Goal: Entertainment & Leisure: Consume media (video, audio)

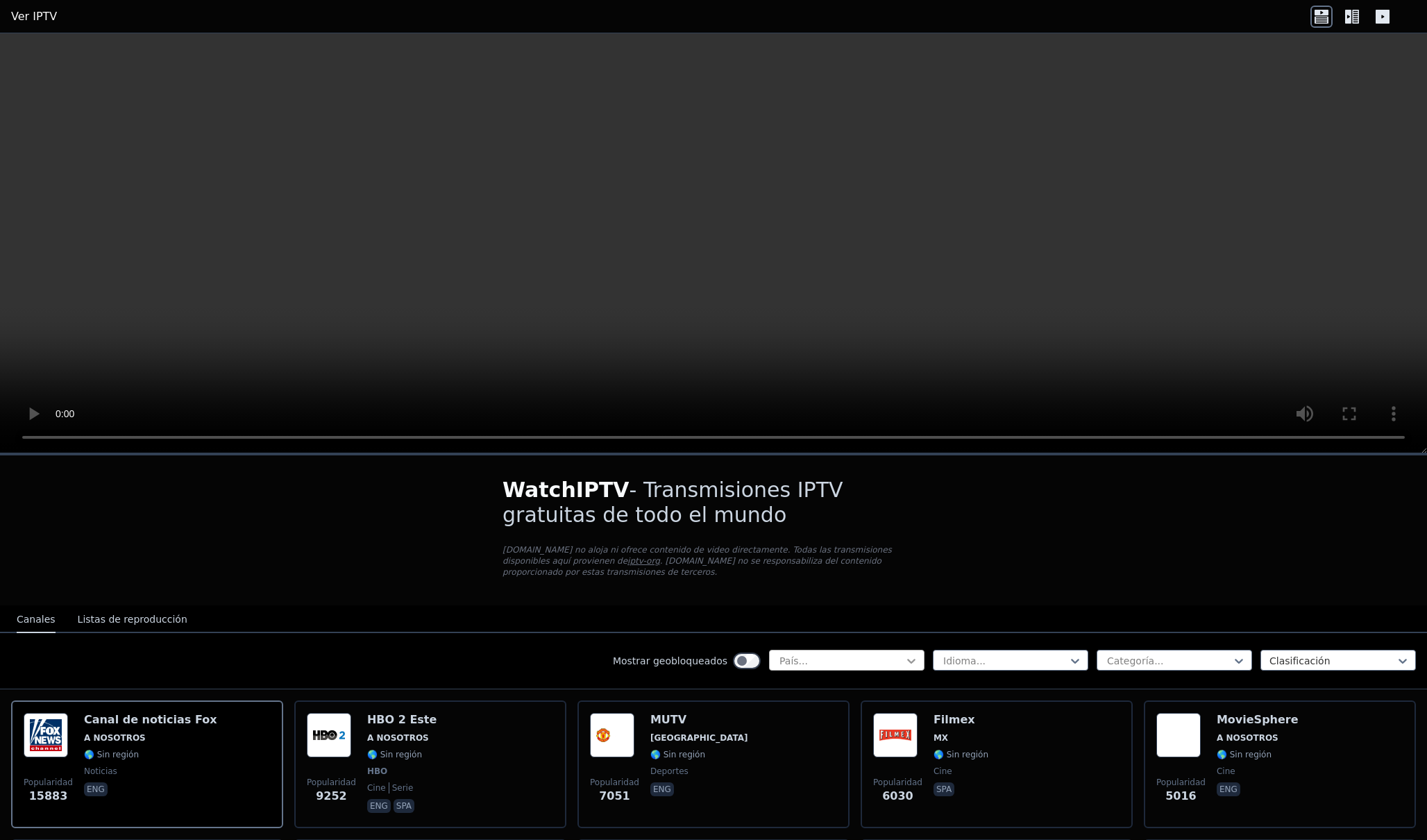
click at [905, 654] on icon at bounding box center [911, 660] width 14 height 14
click at [1235, 658] on icon at bounding box center [1239, 661] width 8 height 5
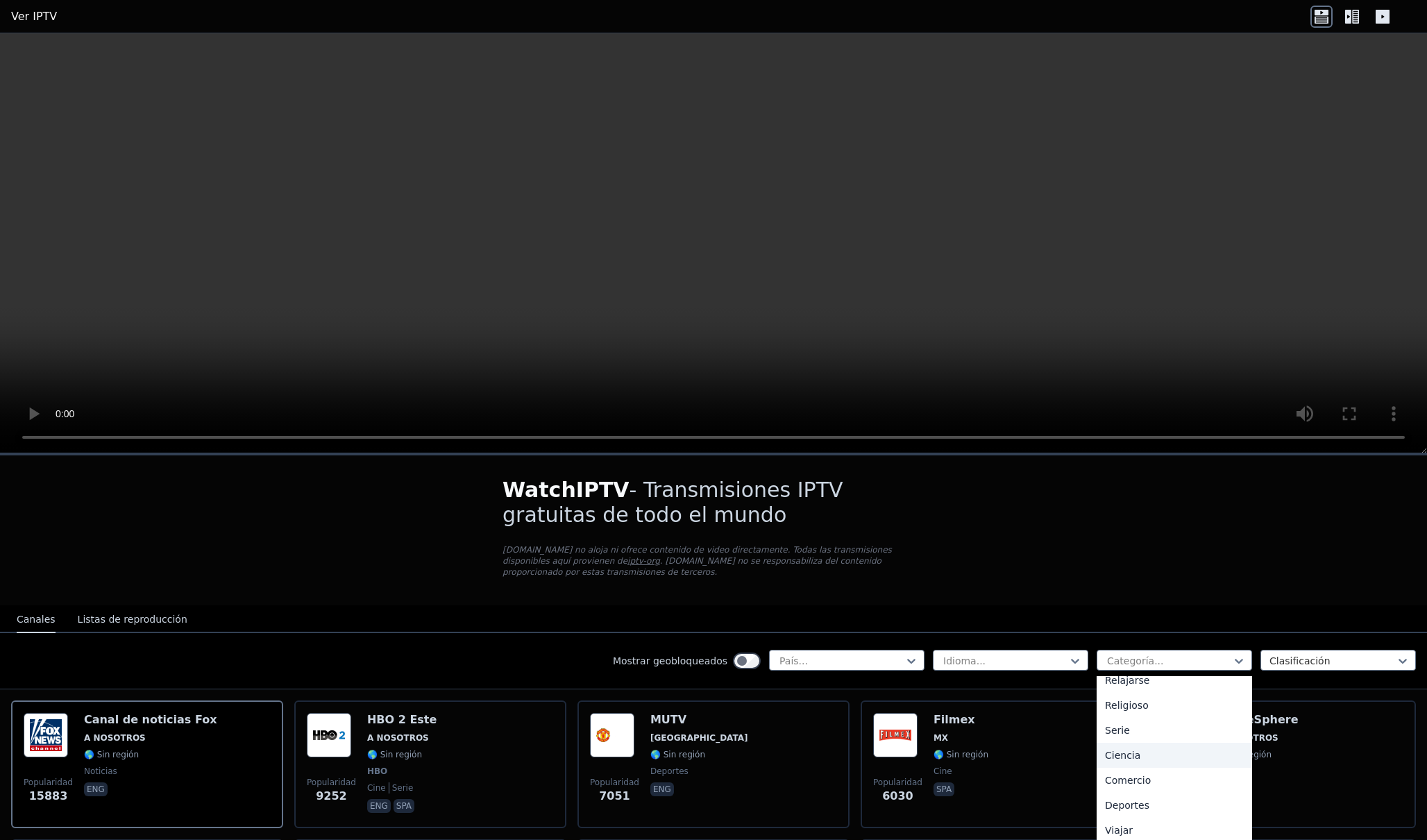
scroll to position [511, 0]
click at [1126, 775] on font "Deportes" at bounding box center [1127, 780] width 45 height 11
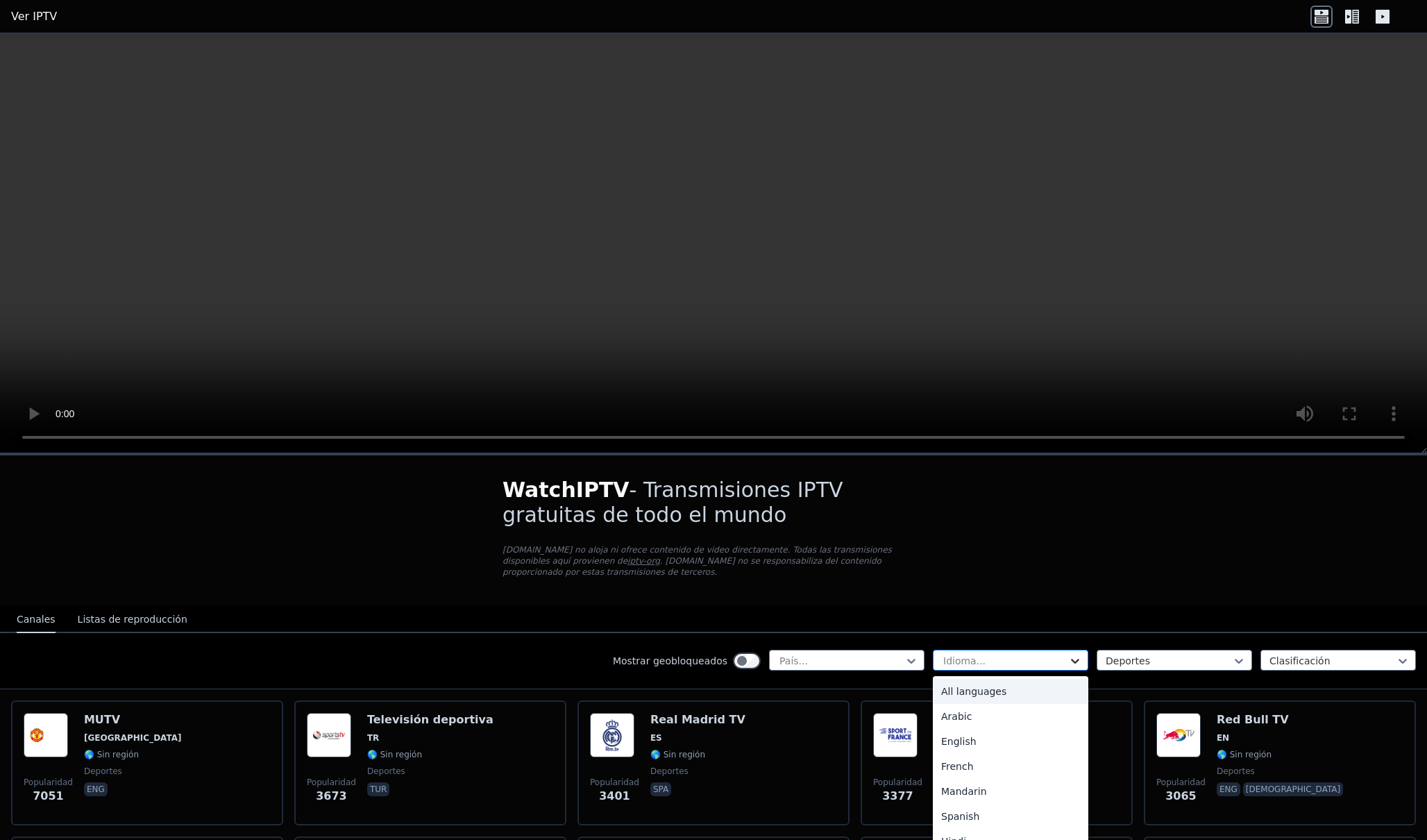
click at [1068, 654] on icon at bounding box center [1075, 660] width 14 height 14
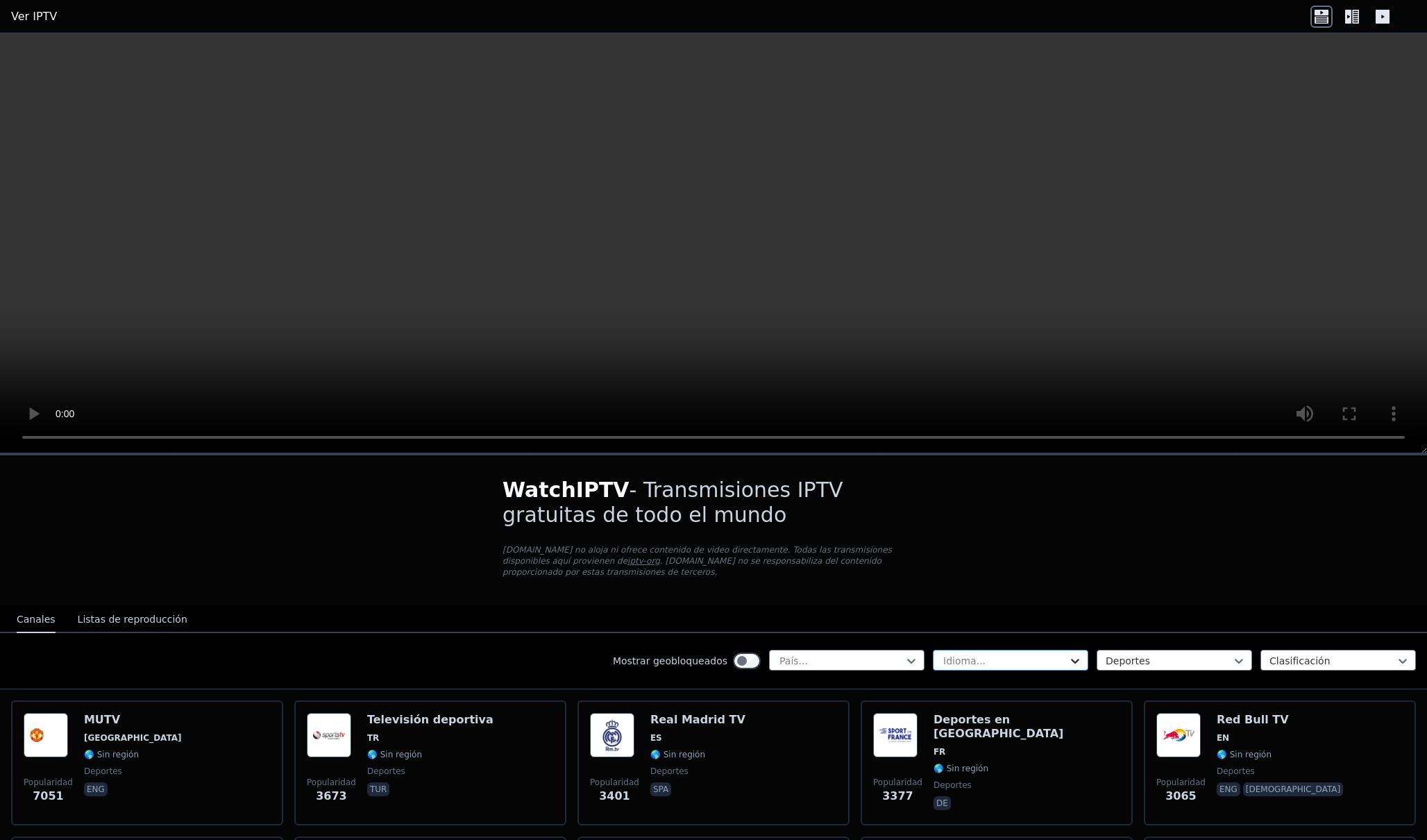
click at [1068, 654] on icon at bounding box center [1075, 660] width 14 height 14
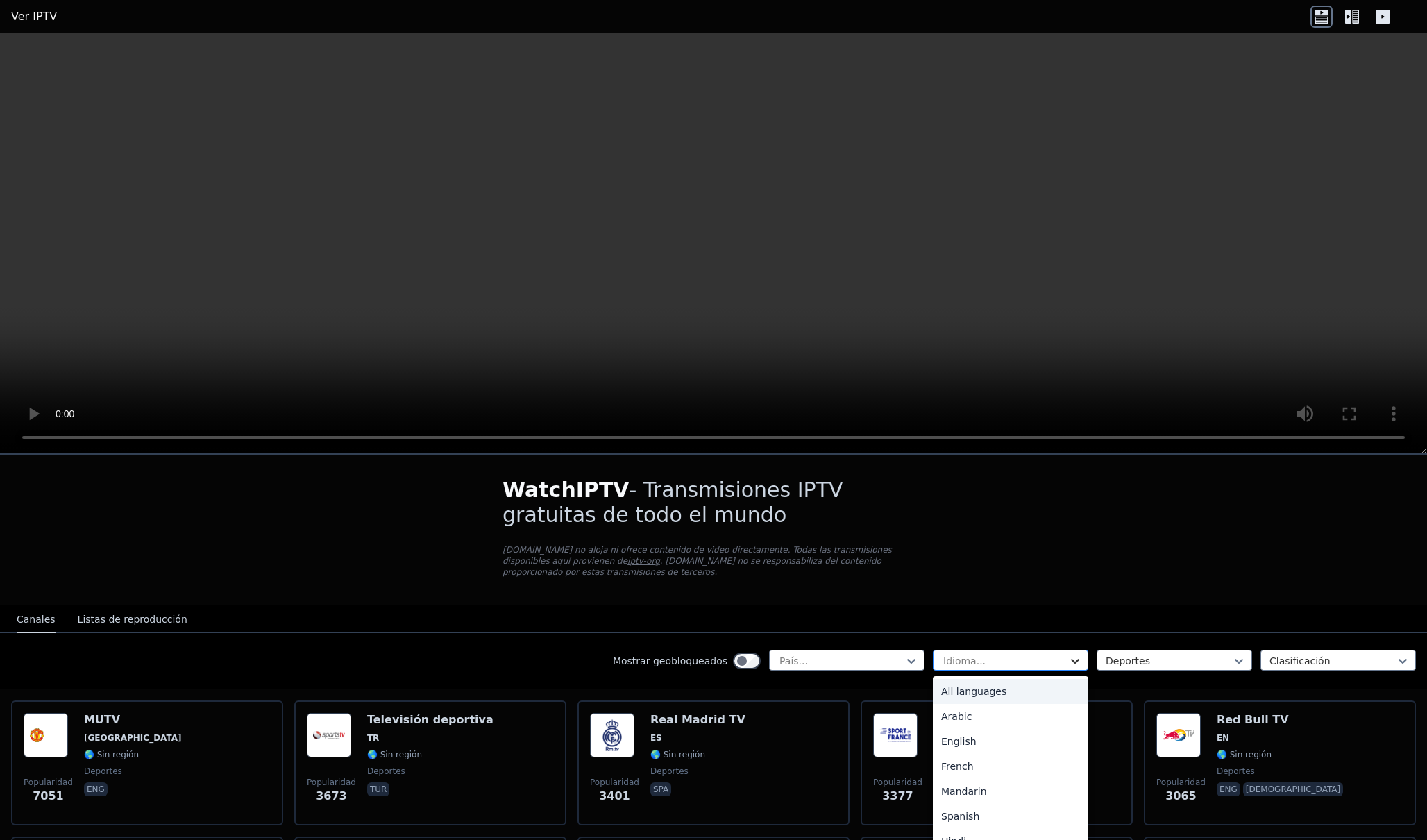
click at [1071, 658] on icon at bounding box center [1075, 661] width 8 height 5
click at [966, 804] on div "Español" at bounding box center [1010, 816] width 155 height 25
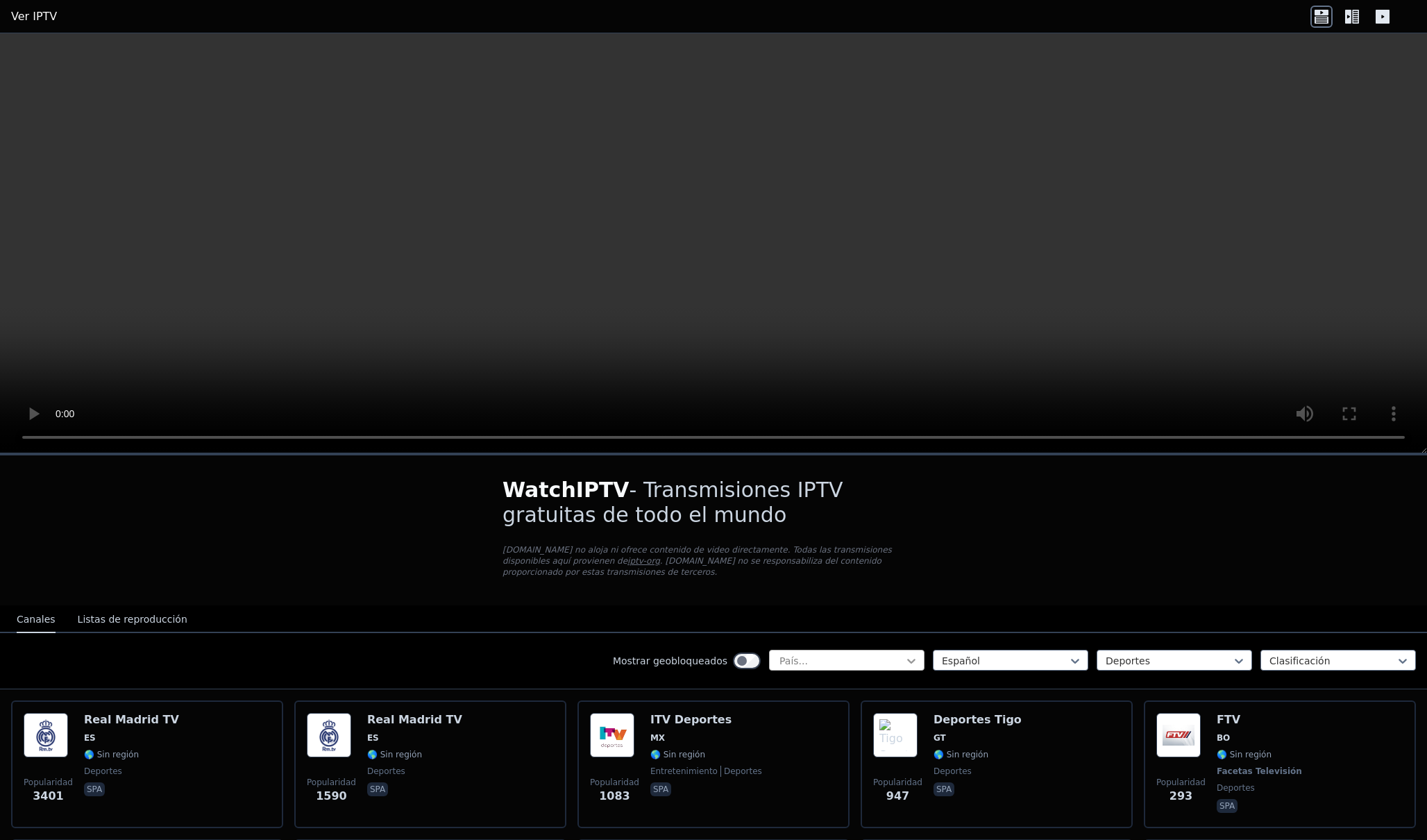
click at [905, 654] on icon at bounding box center [911, 660] width 14 height 14
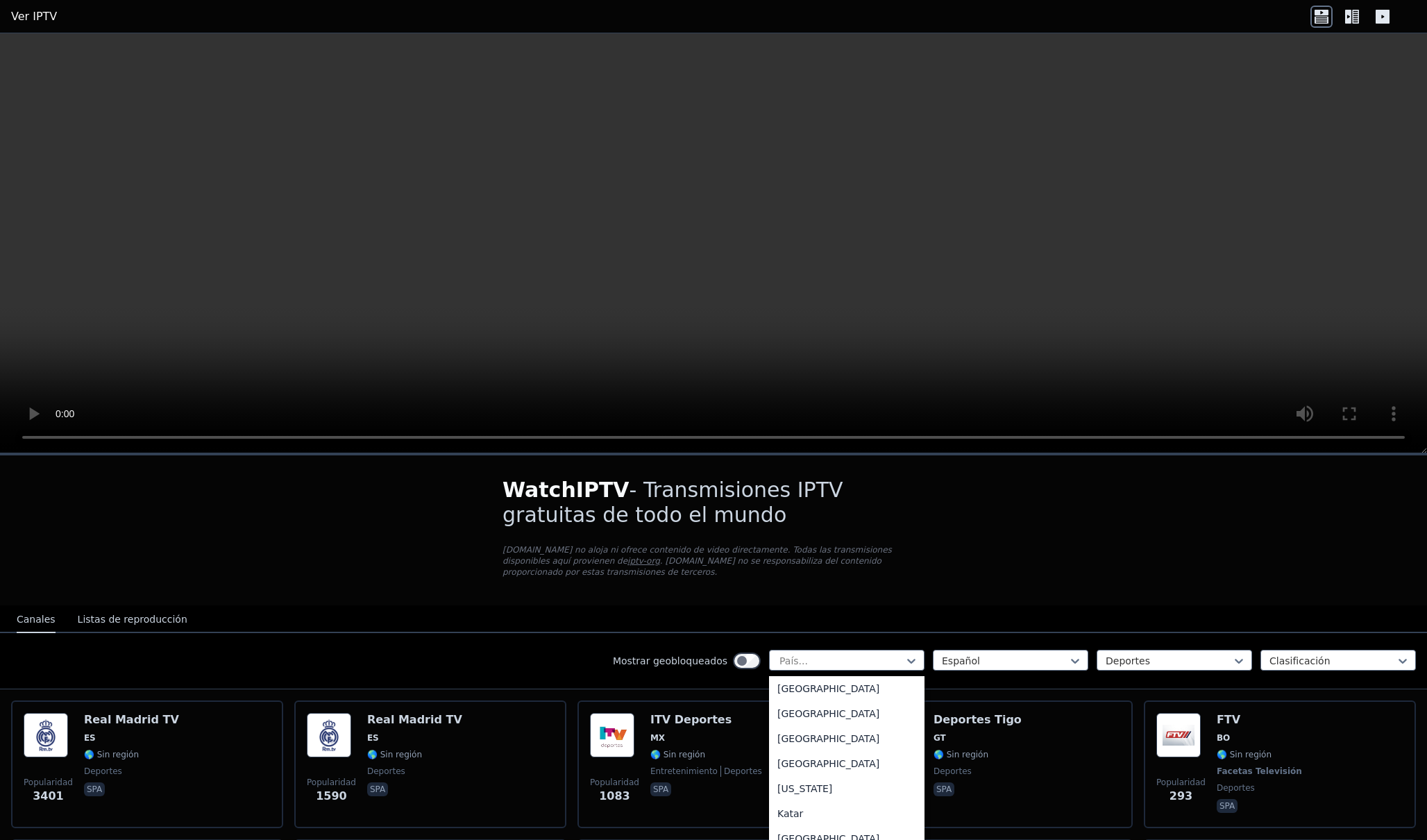
scroll to position [3747, 0]
click at [779, 788] on font "[GEOGRAPHIC_DATA]" at bounding box center [829, 793] width 102 height 11
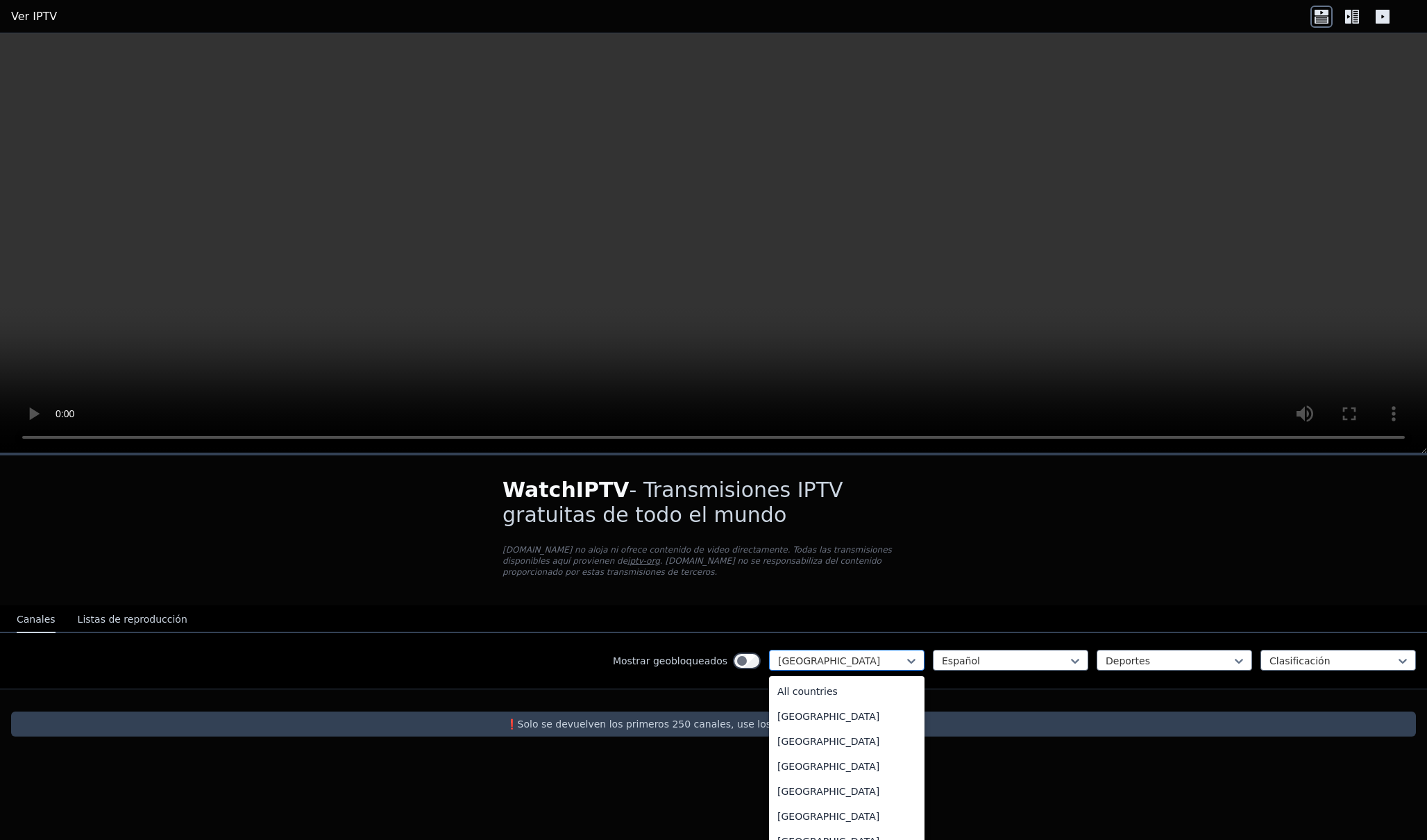
click at [900, 654] on div at bounding box center [841, 660] width 126 height 14
click at [789, 741] on font "[GEOGRAPHIC_DATA]" at bounding box center [829, 746] width 102 height 11
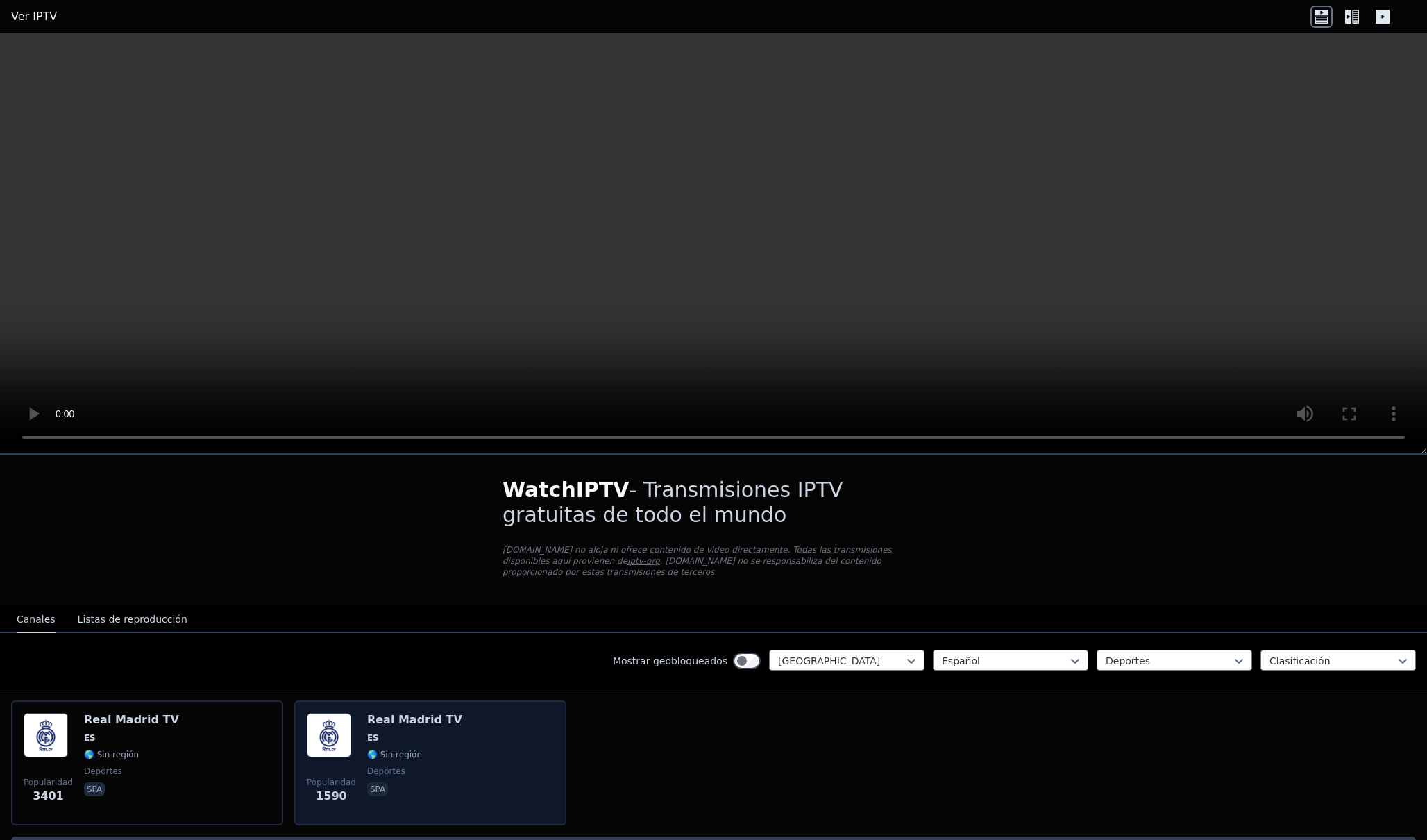
click at [367, 717] on div "Real Madrid TV ES 🌎 Sin región deportes spa" at bounding box center [414, 762] width 95 height 100
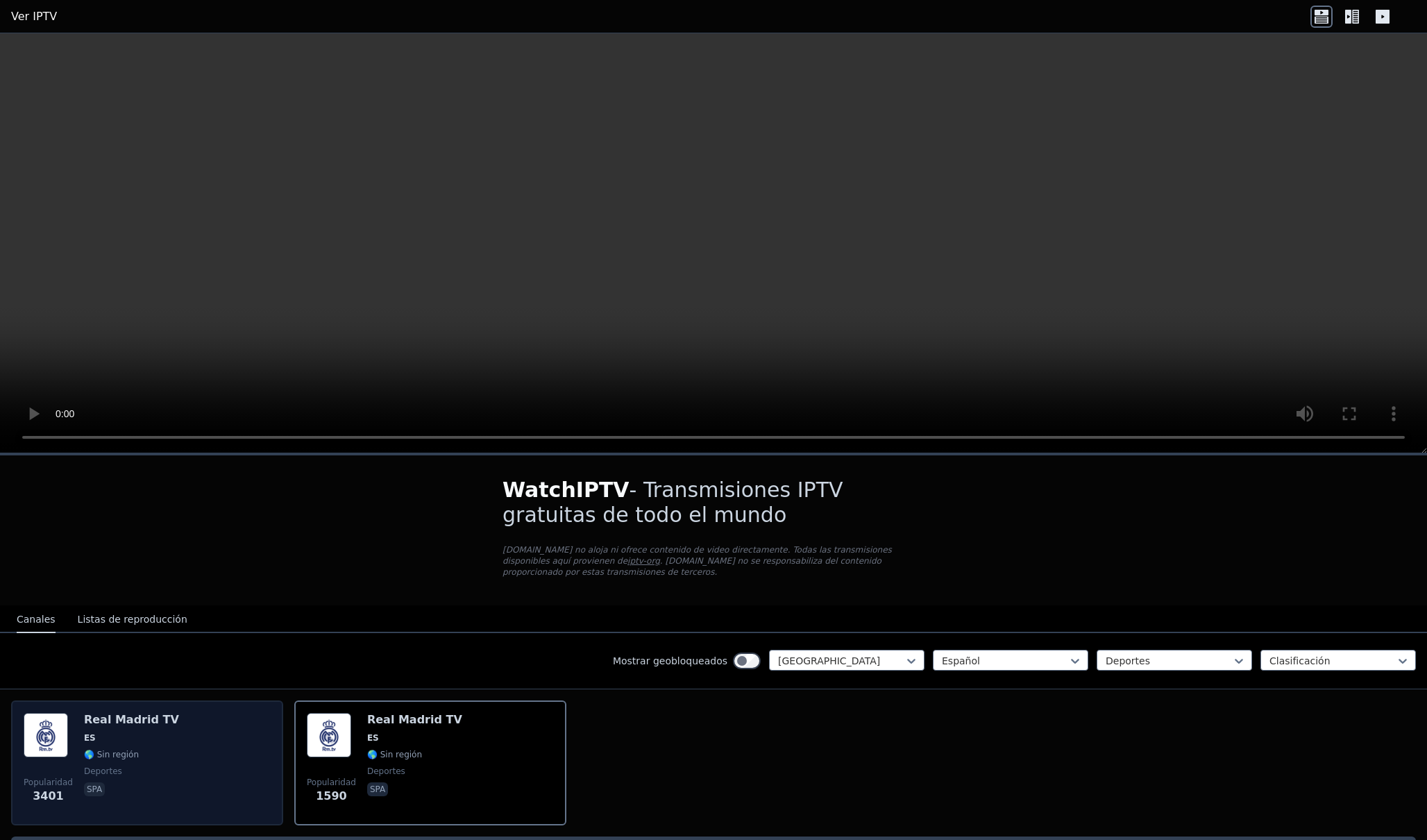
click at [100, 732] on span "ES" at bounding box center [131, 737] width 95 height 11
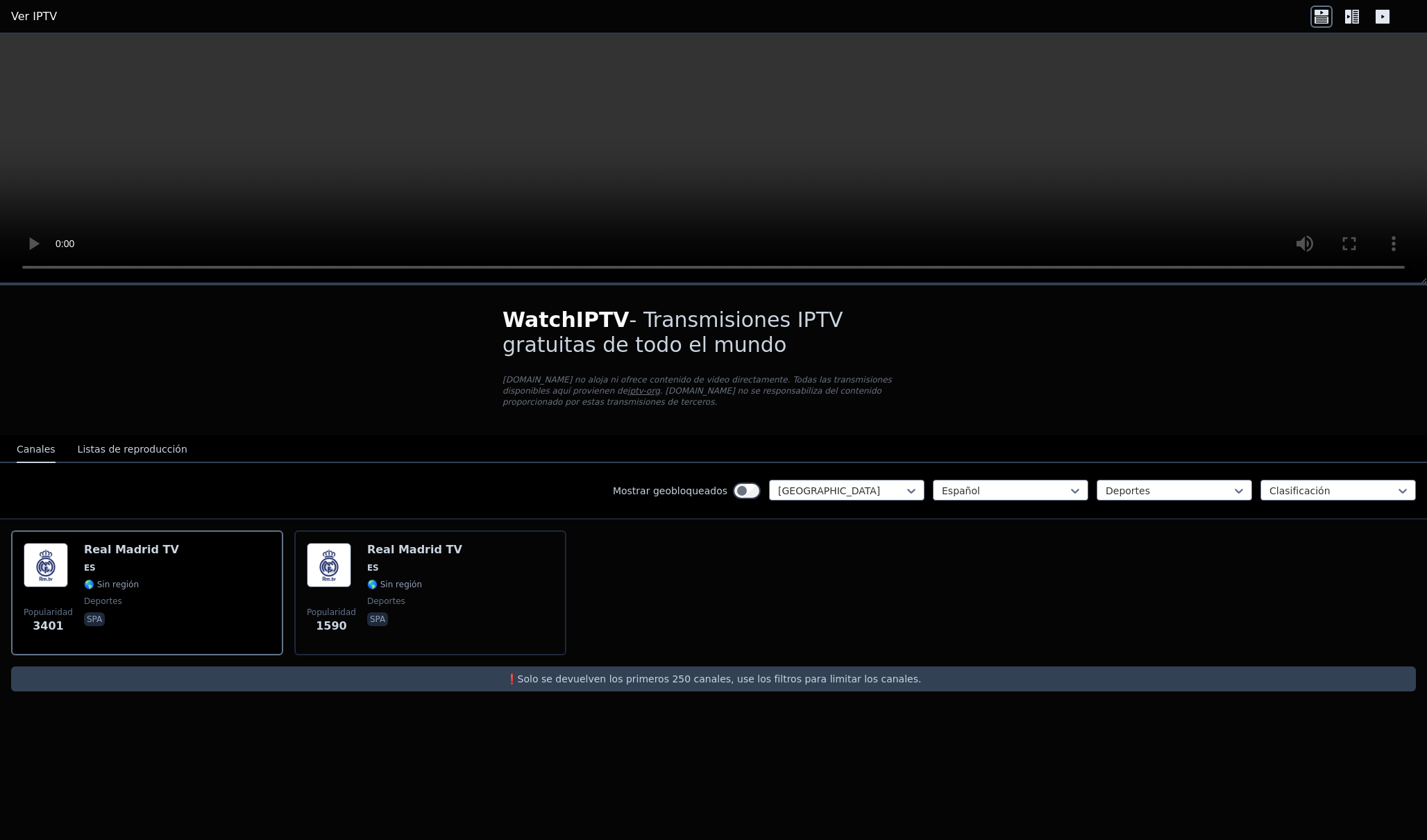
click at [684, 336] on h1 "WatchIPTV - Transmisiones IPTV gratuitas de todo el mundo" at bounding box center [713, 333] width 422 height 50
